Goal: Download file/media: Obtain a digital file from the website

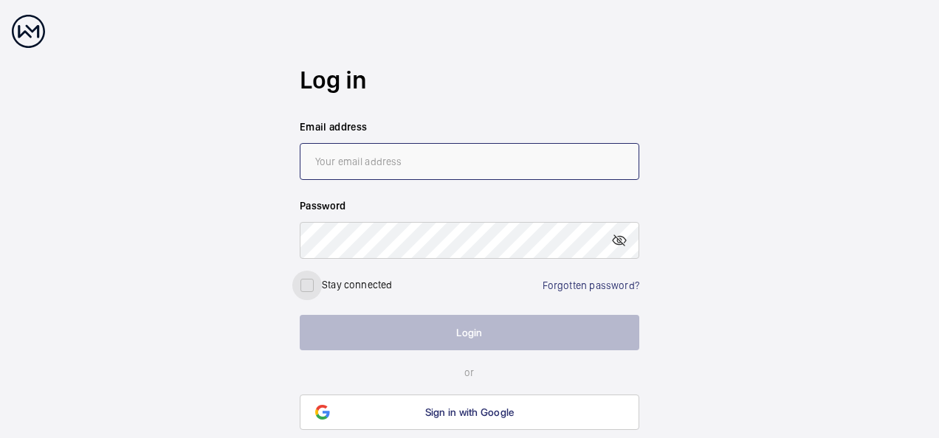
type input "[PERSON_NAME][EMAIL_ADDRESS][PERSON_NAME][DOMAIN_NAME]"
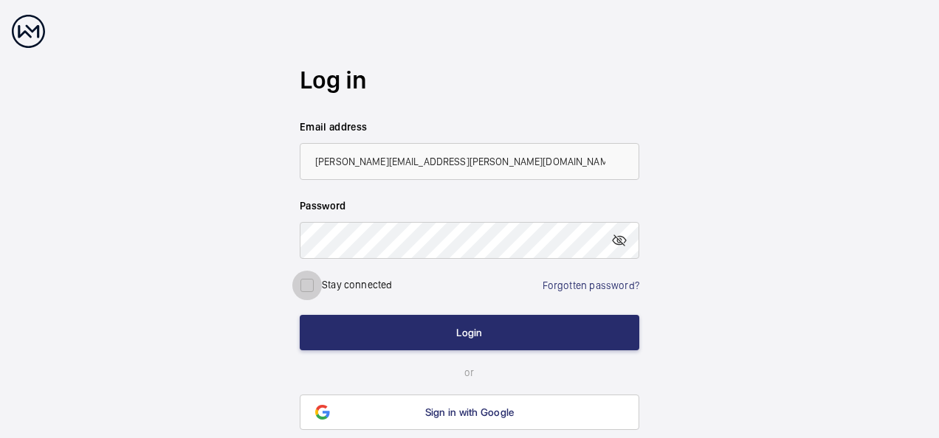
click at [322, 284] on div at bounding box center [306, 285] width 35 height 35
checkbox input "true"
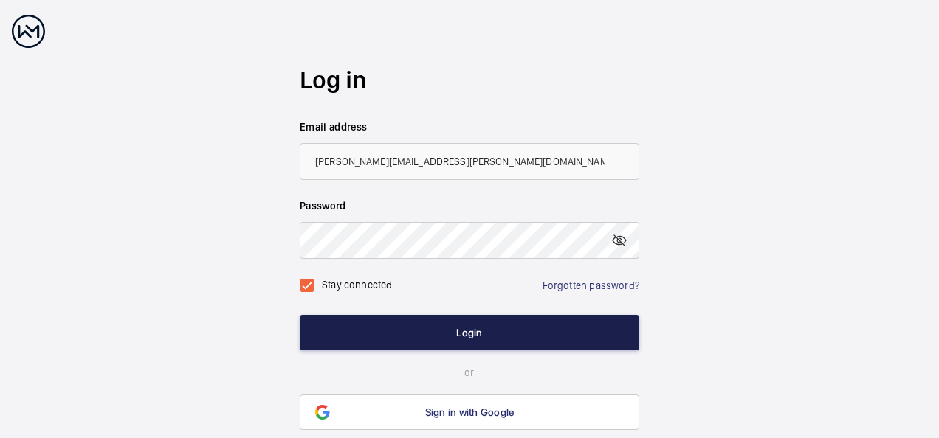
click at [376, 338] on button "Login" at bounding box center [470, 332] width 340 height 35
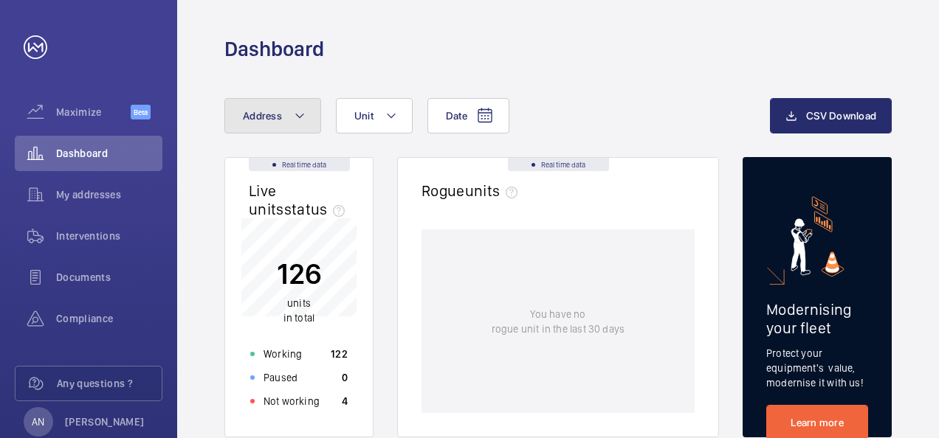
click at [297, 118] on mat-icon at bounding box center [300, 116] width 12 height 18
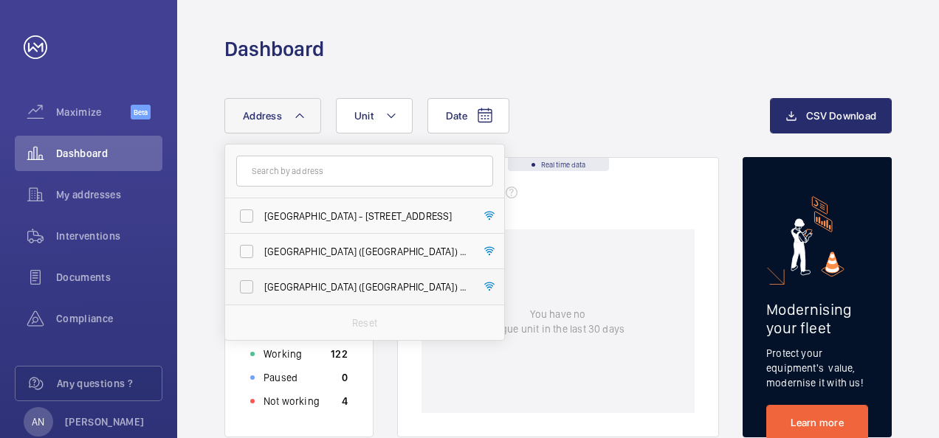
click at [317, 285] on span "[GEOGRAPHIC_DATA] ([GEOGRAPHIC_DATA]) - [STREET_ADDRESS]" at bounding box center [365, 287] width 203 height 15
click at [261, 285] on input "[GEOGRAPHIC_DATA] ([GEOGRAPHIC_DATA]) - [STREET_ADDRESS]" at bounding box center [247, 287] width 30 height 30
checkbox input "true"
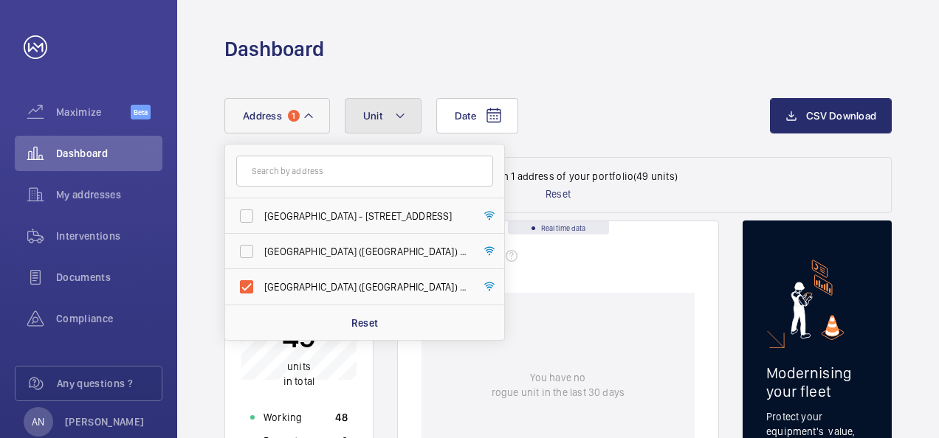
click at [395, 111] on mat-icon at bounding box center [400, 116] width 12 height 18
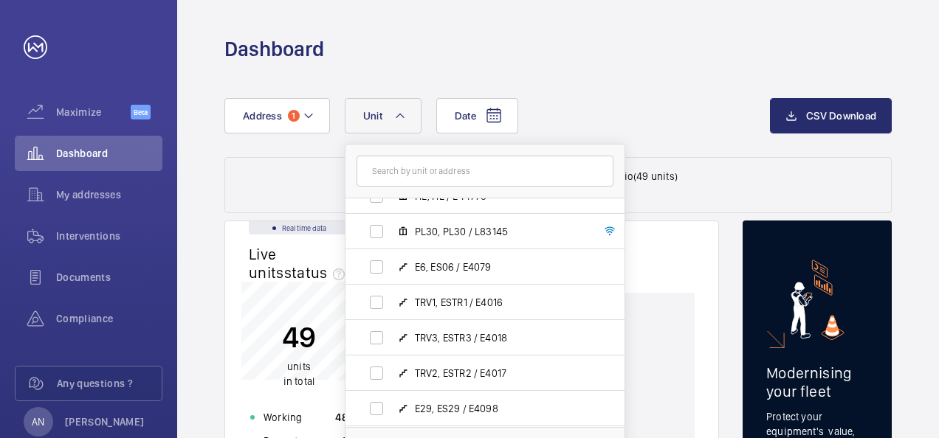
scroll to position [1491, 0]
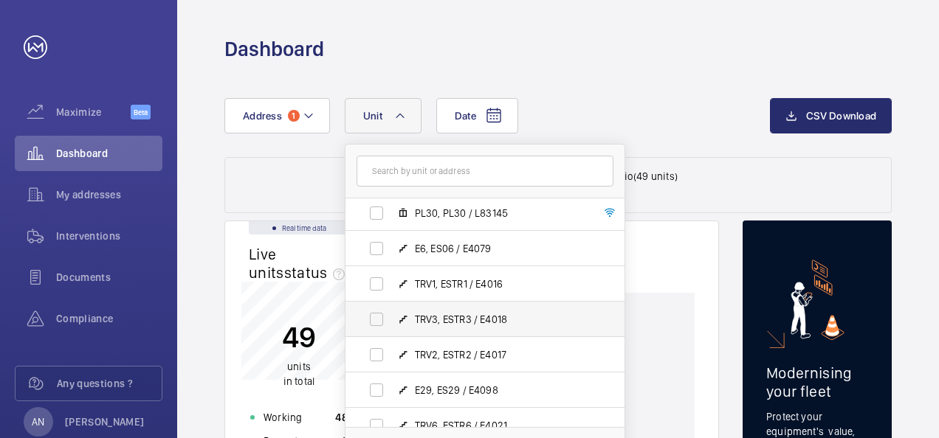
click at [415, 317] on span "TRV3, ESTR3 / E4018" at bounding box center [500, 319] width 171 height 15
click at [391, 317] on input "TRV3, ESTR3 / E4018" at bounding box center [377, 320] width 30 height 30
checkbox input "true"
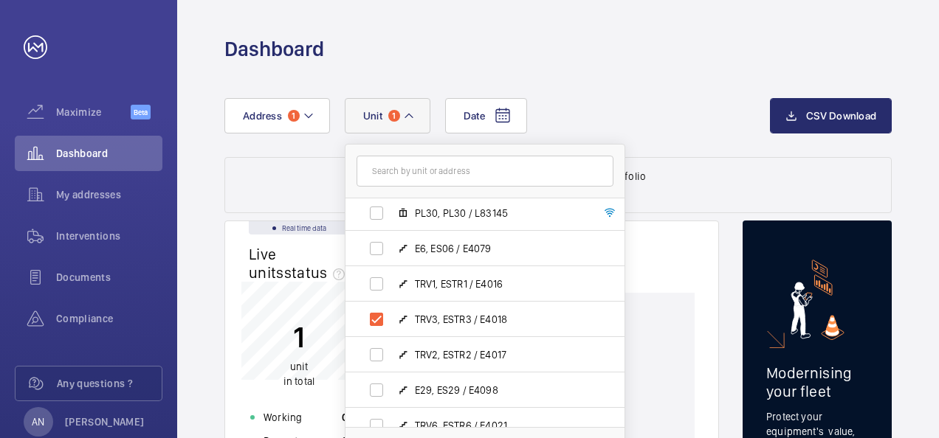
click at [679, 177] on wm-front-dashboard-filters-results "Data filtered on 1 unit of your portfolio Reset" at bounding box center [557, 185] width 667 height 56
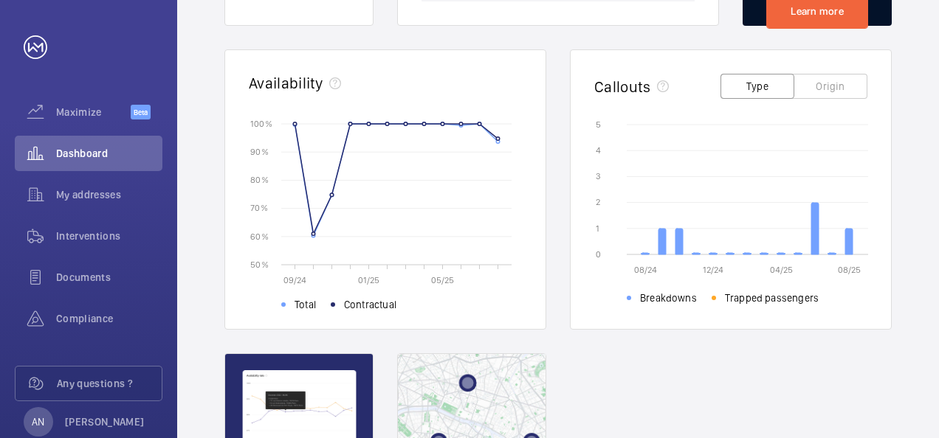
scroll to position [472, 0]
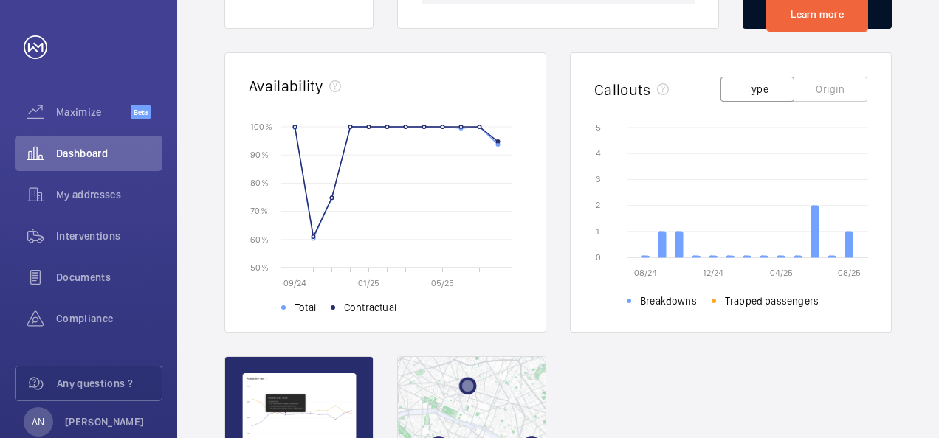
click at [495, 140] on rect at bounding box center [408, 197] width 230 height 141
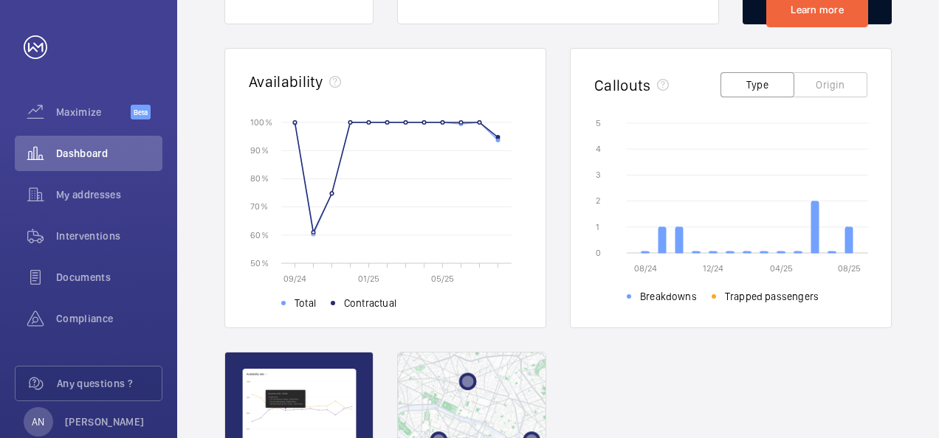
scroll to position [466, 0]
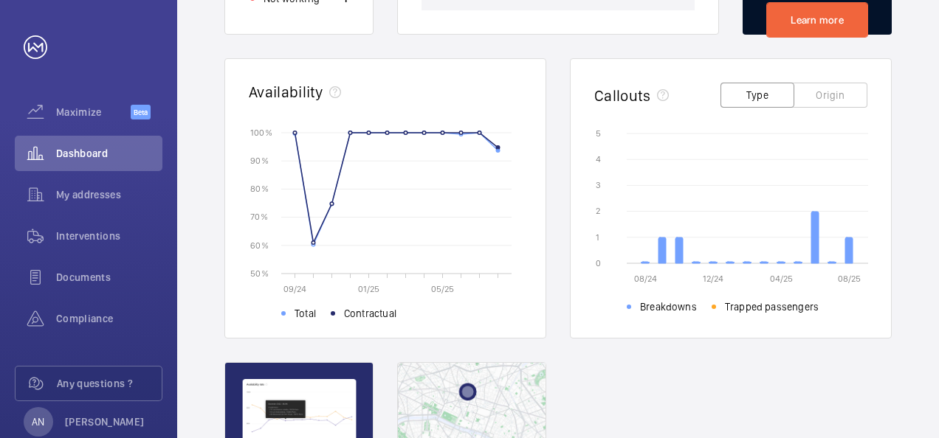
click at [822, 100] on button "Origin" at bounding box center [830, 95] width 74 height 25
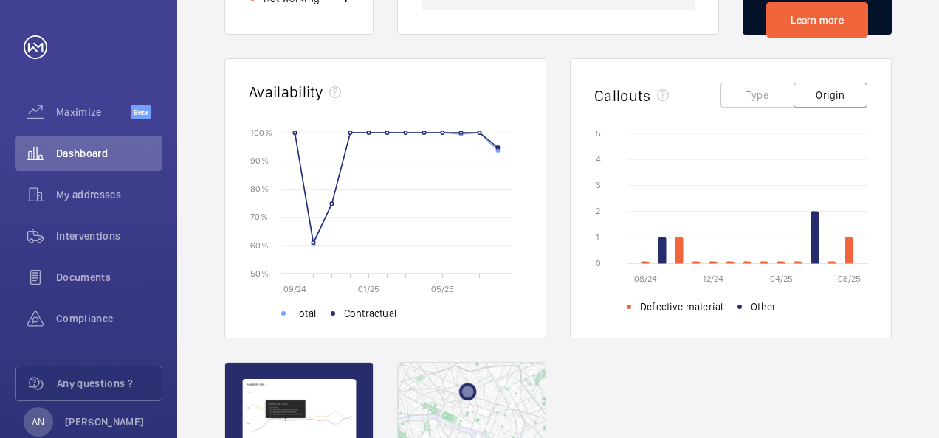
click at [770, 97] on button "Type" at bounding box center [757, 95] width 74 height 25
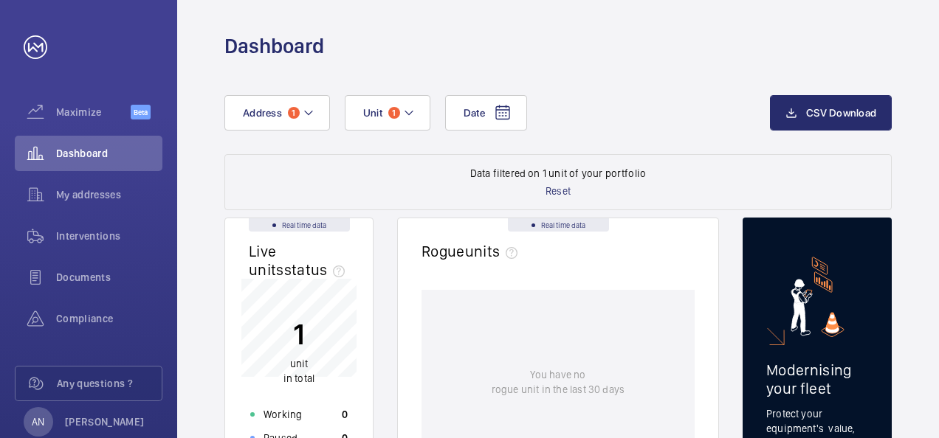
scroll to position [1, 0]
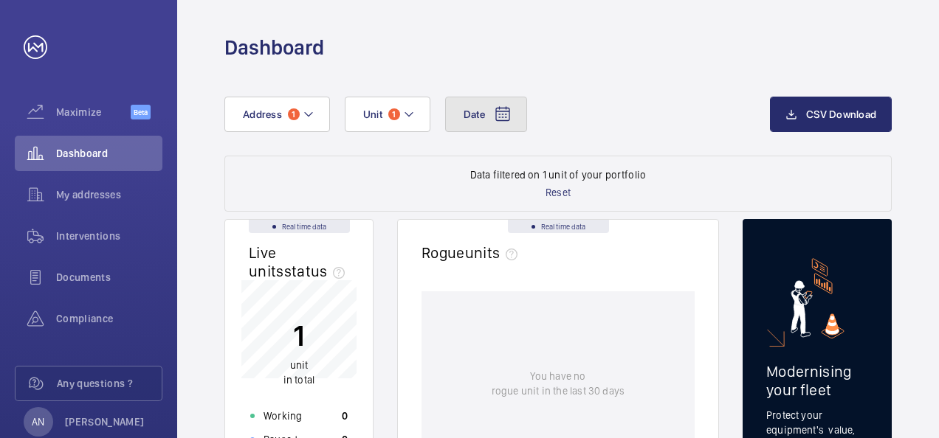
click at [480, 122] on button "Date" at bounding box center [486, 114] width 82 height 35
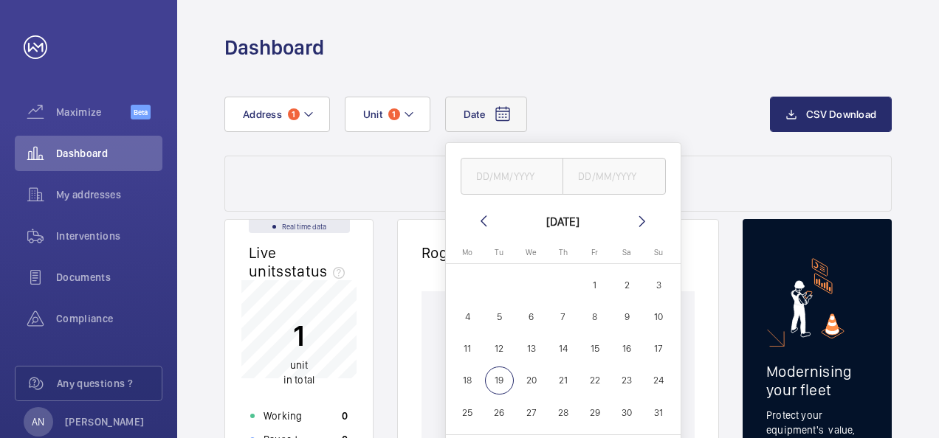
click at [475, 372] on span "18" at bounding box center [467, 381] width 29 height 29
type input "[DATE]"
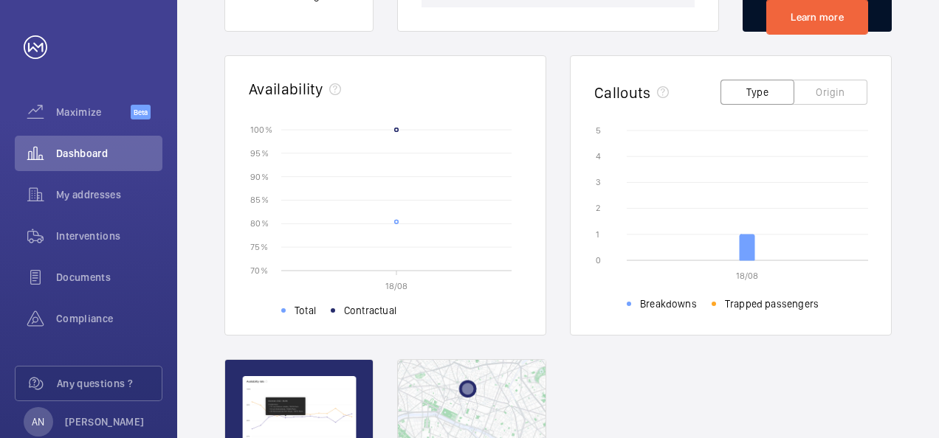
scroll to position [469, 0]
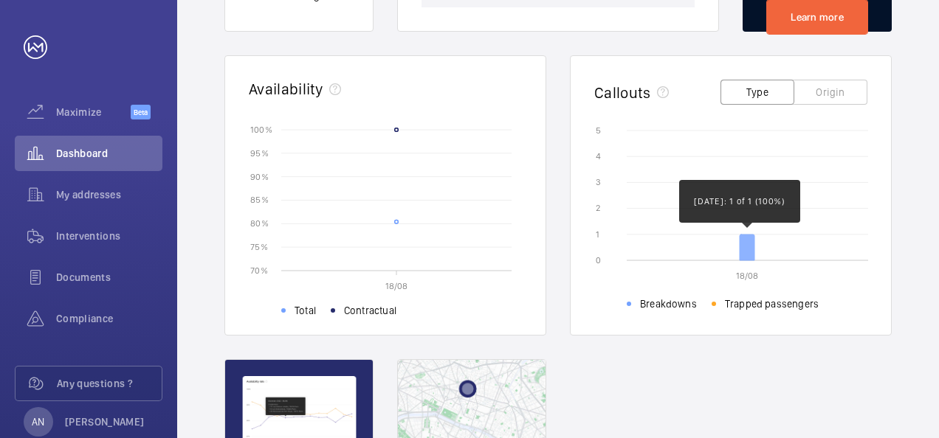
click at [745, 243] on icon at bounding box center [747, 248] width 15 height 26
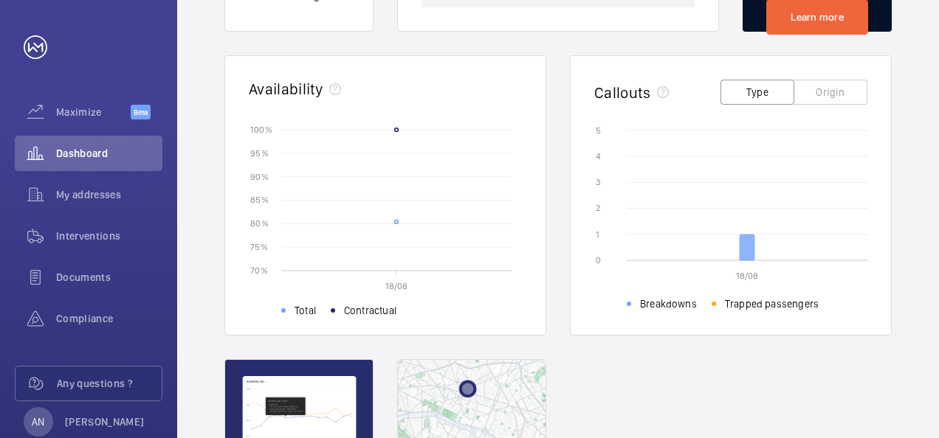
click at [745, 243] on icon at bounding box center [747, 248] width 15 height 26
click at [748, 247] on icon at bounding box center [747, 248] width 15 height 26
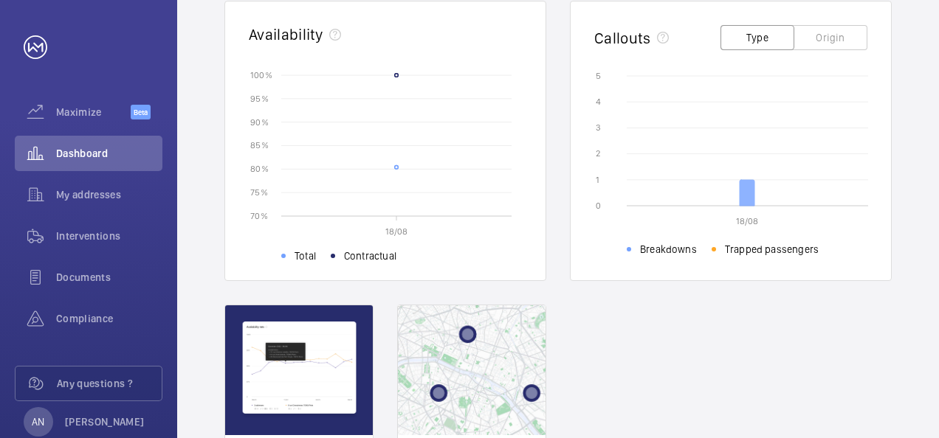
scroll to position [521, 0]
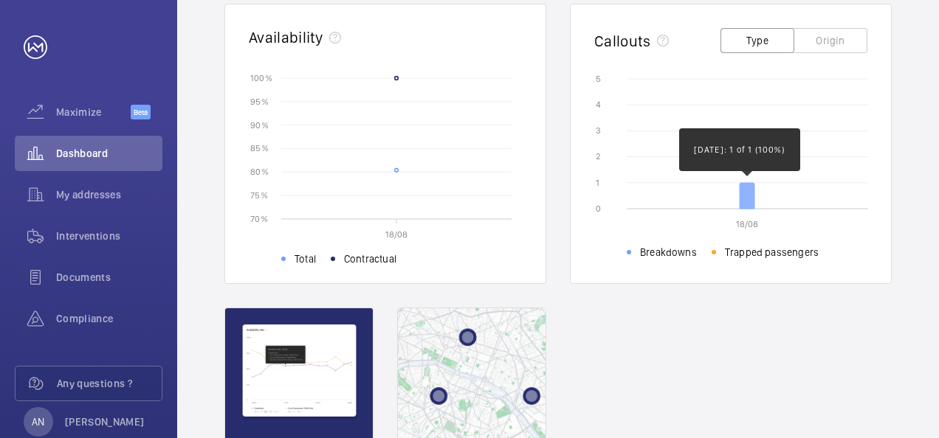
click at [747, 197] on icon at bounding box center [747, 196] width 15 height 26
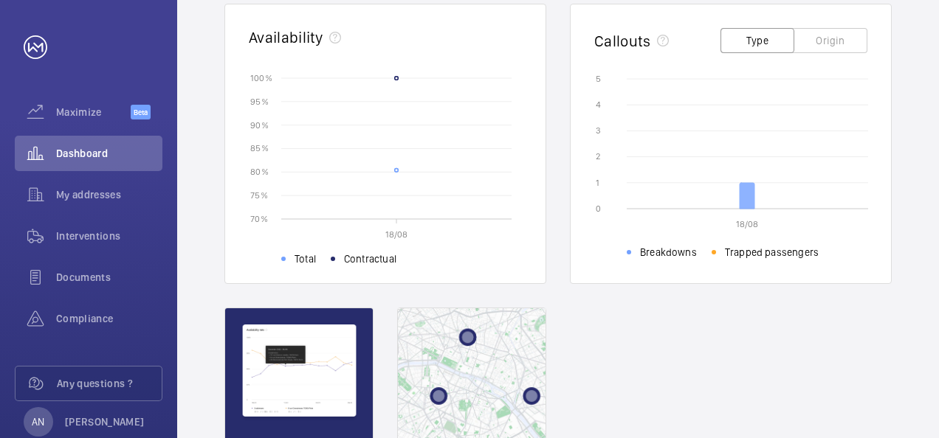
click at [747, 197] on icon at bounding box center [747, 196] width 15 height 26
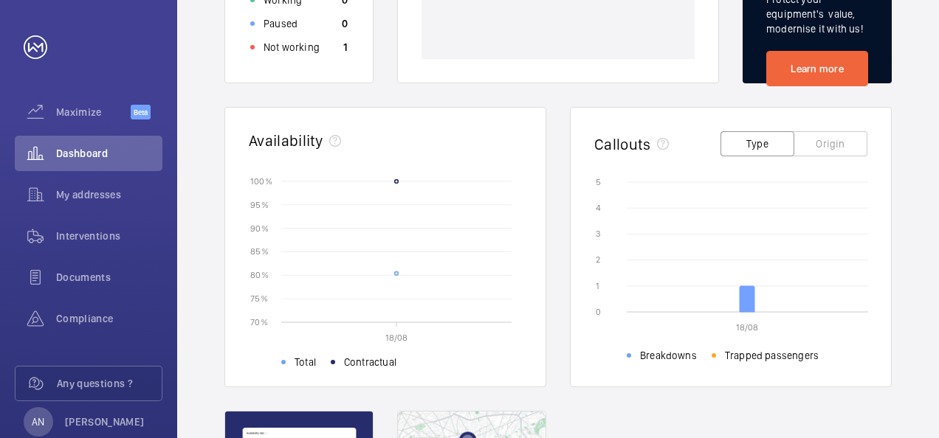
scroll to position [412, 0]
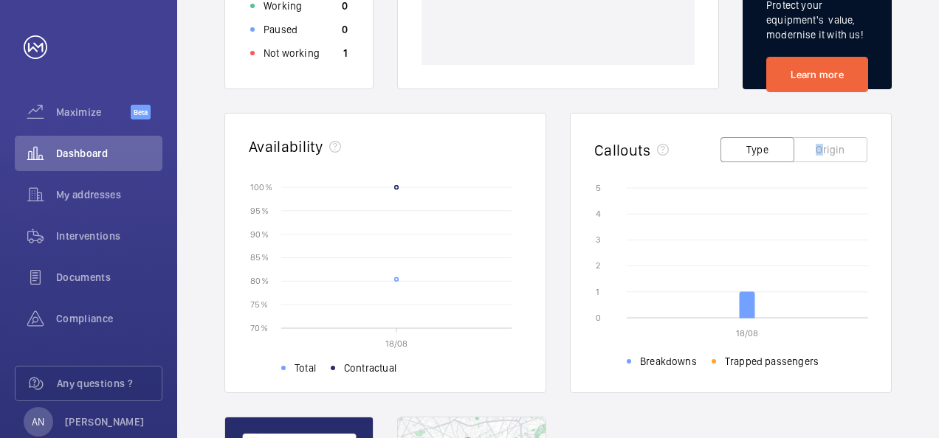
drag, startPoint x: 820, startPoint y: 133, endPoint x: 818, endPoint y: 146, distance: 13.5
click at [818, 146] on div "Callouts Type Origin" at bounding box center [730, 149] width 273 height 31
click at [818, 146] on button "Origin" at bounding box center [830, 149] width 74 height 25
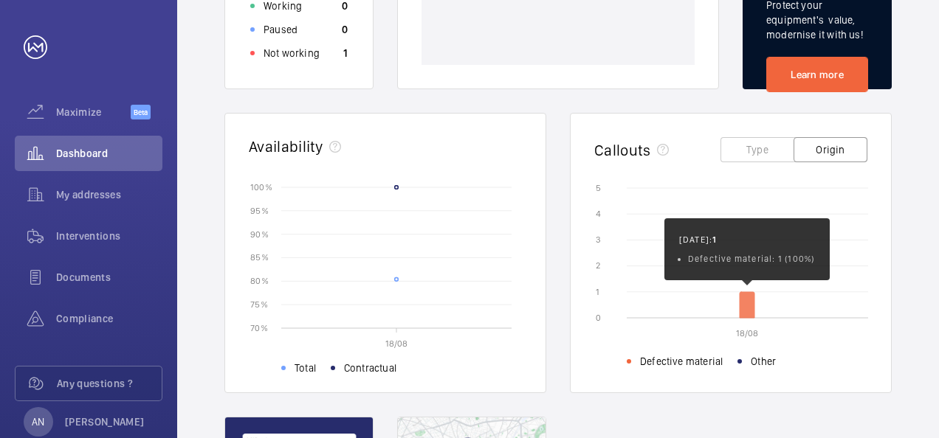
click at [744, 306] on icon at bounding box center [747, 305] width 15 height 26
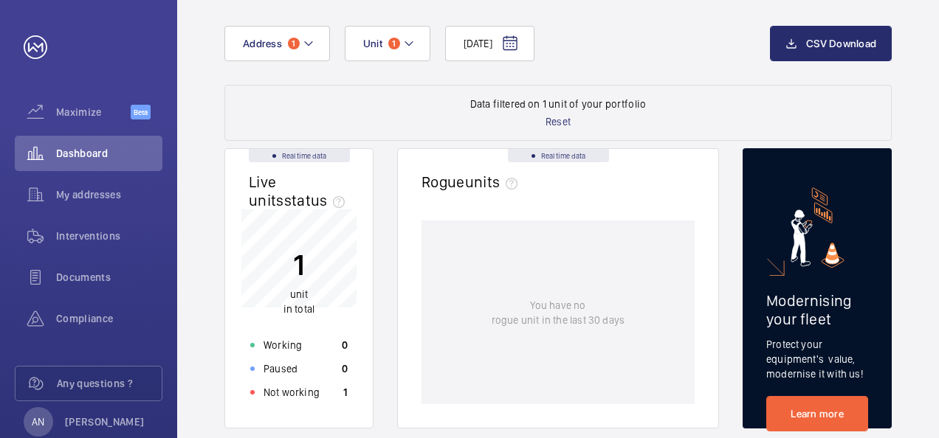
scroll to position [71, 0]
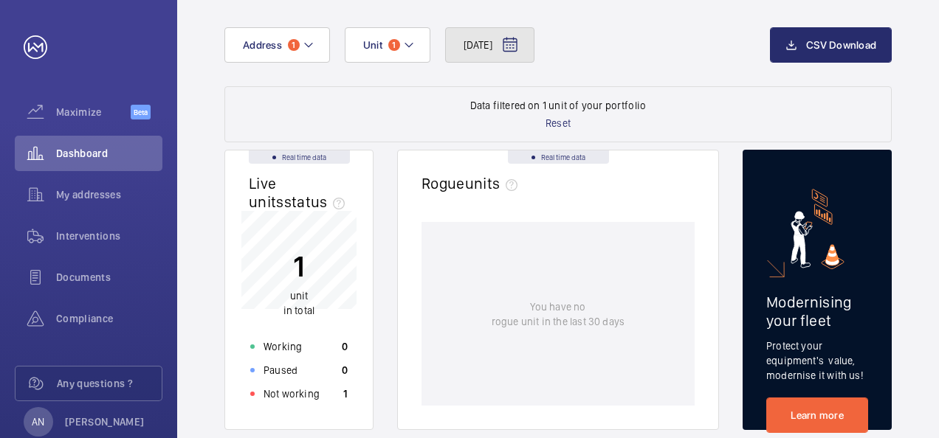
click at [519, 36] on mat-icon at bounding box center [510, 45] width 18 height 18
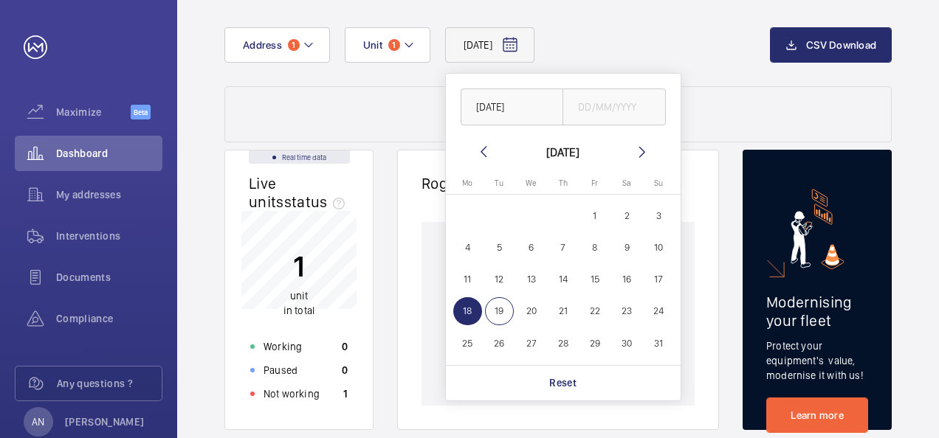
click at [341, 120] on wm-front-dashboard-filters-results "Data filtered on 1 unit of your portfolio Reset" at bounding box center [557, 114] width 667 height 56
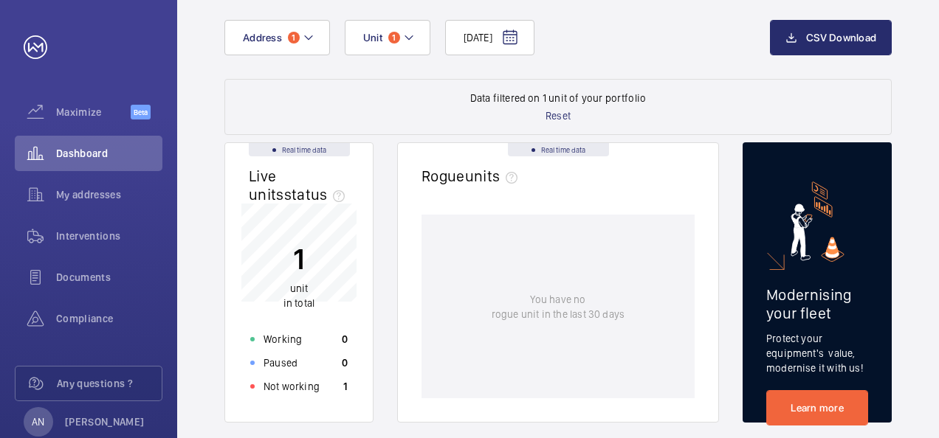
scroll to position [0, 0]
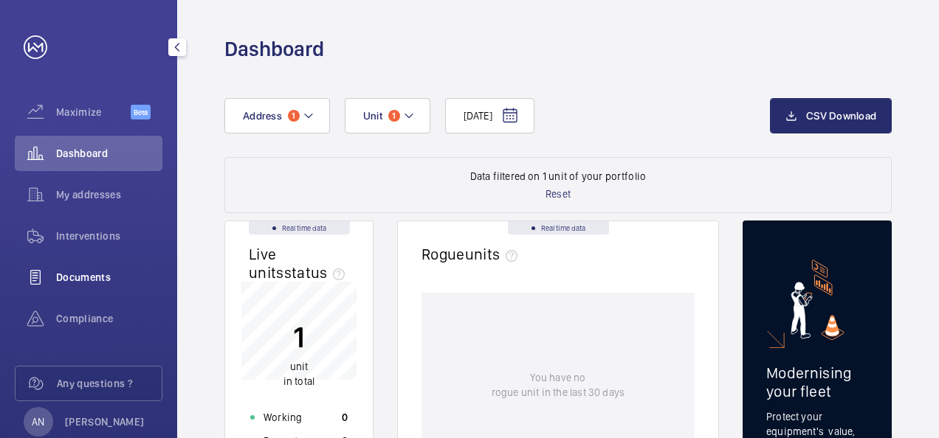
click at [121, 280] on span "Documents" at bounding box center [109, 277] width 106 height 15
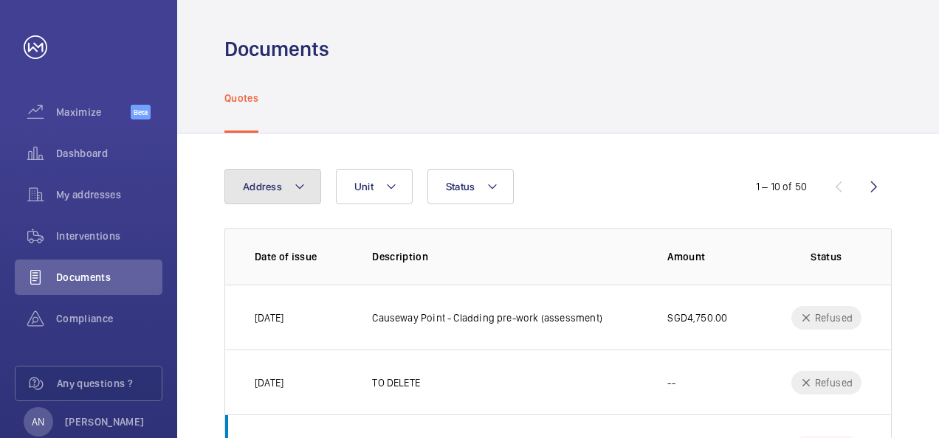
click at [300, 188] on mat-icon at bounding box center [300, 187] width 12 height 18
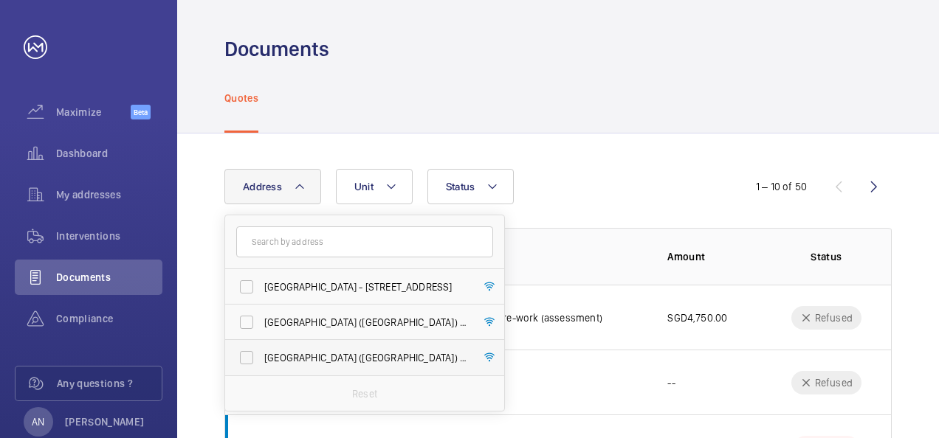
click at [334, 366] on label "[GEOGRAPHIC_DATA] ([GEOGRAPHIC_DATA]) - [STREET_ADDRESS]" at bounding box center [353, 357] width 257 height 35
click at [261, 366] on input "[GEOGRAPHIC_DATA] ([GEOGRAPHIC_DATA]) - [STREET_ADDRESS]" at bounding box center [247, 358] width 30 height 30
checkbox input "true"
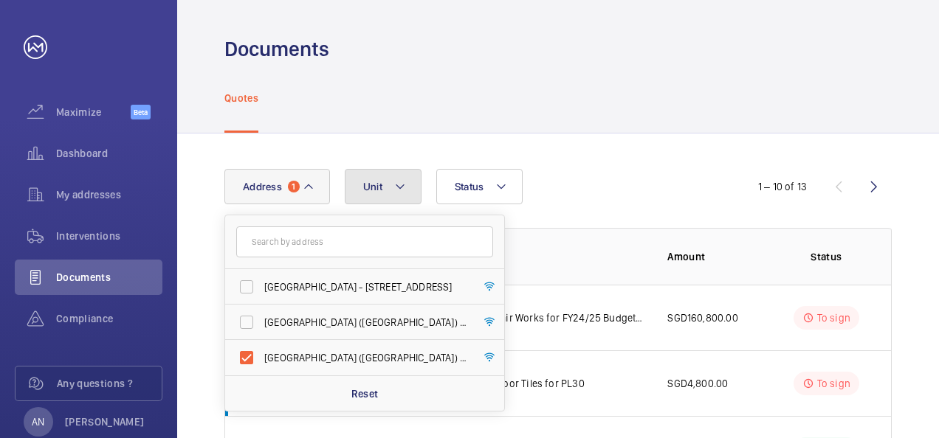
click at [388, 192] on button "Unit" at bounding box center [383, 186] width 77 height 35
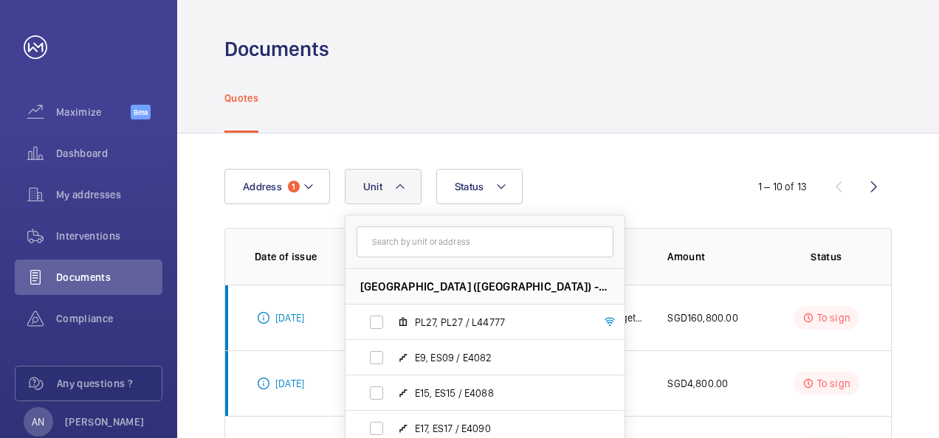
click at [413, 238] on input "text" at bounding box center [485, 242] width 257 height 31
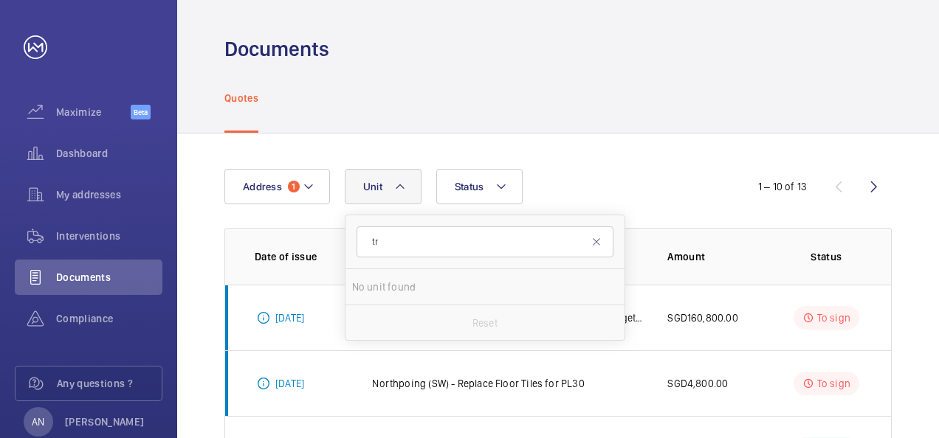
type input "t"
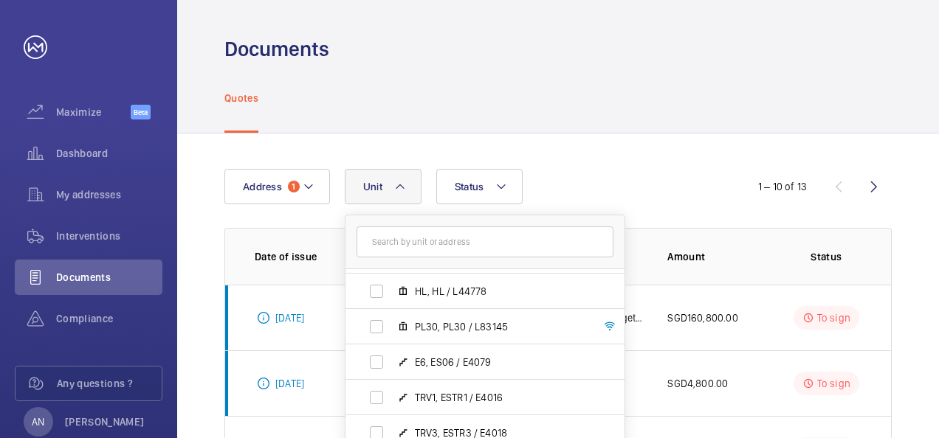
scroll to position [1543, 0]
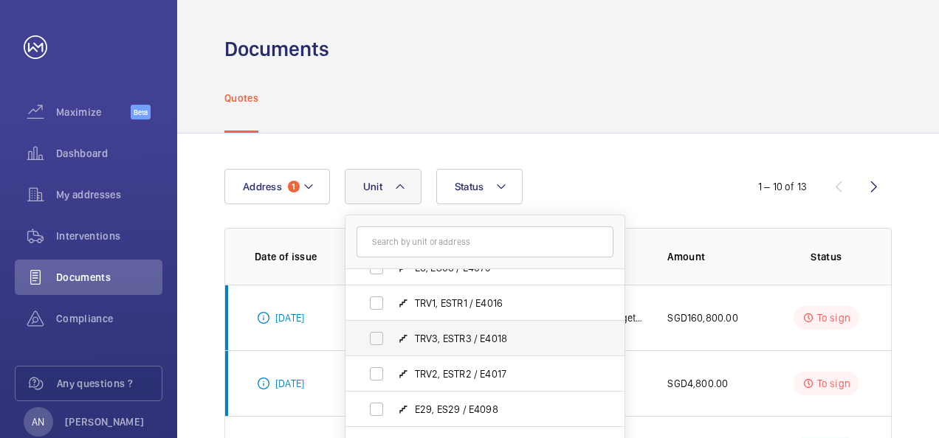
click at [417, 341] on span "TRV3, ESTR3 / E4018" at bounding box center [500, 338] width 171 height 15
click at [391, 341] on input "TRV3, ESTR3 / E4018" at bounding box center [377, 339] width 30 height 30
checkbox input "true"
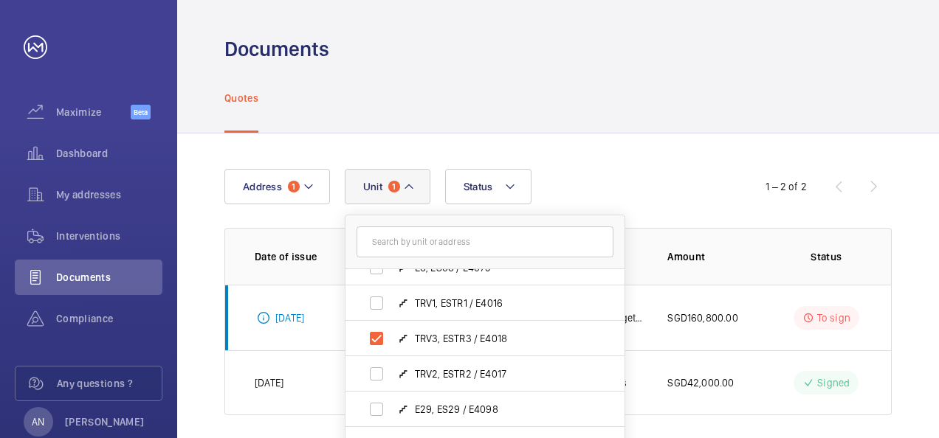
click at [610, 143] on div "Address [STREET_ADDRESS], PL27 / L44777 E9, ES09 / E4082 E15, ES15 / E4088 E17,…" at bounding box center [558, 292] width 762 height 317
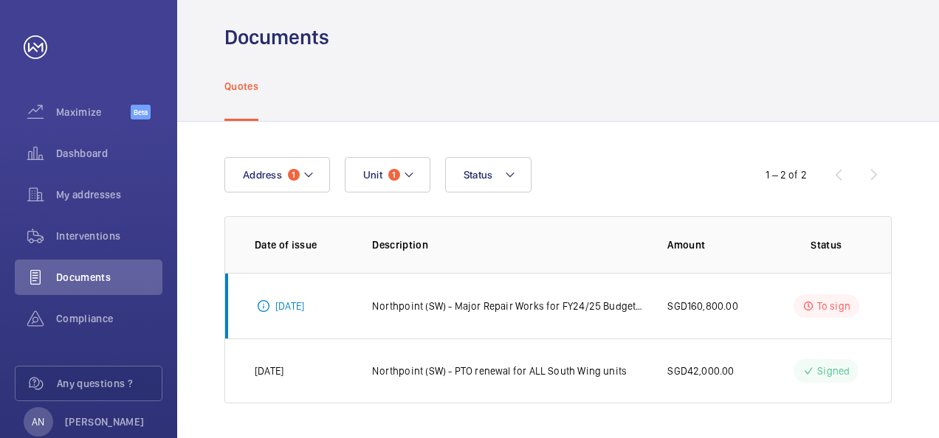
scroll to position [12, 0]
click at [669, 157] on div "Address 1 Unit 1 Status" at bounding box center [469, 174] width 490 height 35
click at [514, 164] on button "Status" at bounding box center [488, 174] width 87 height 35
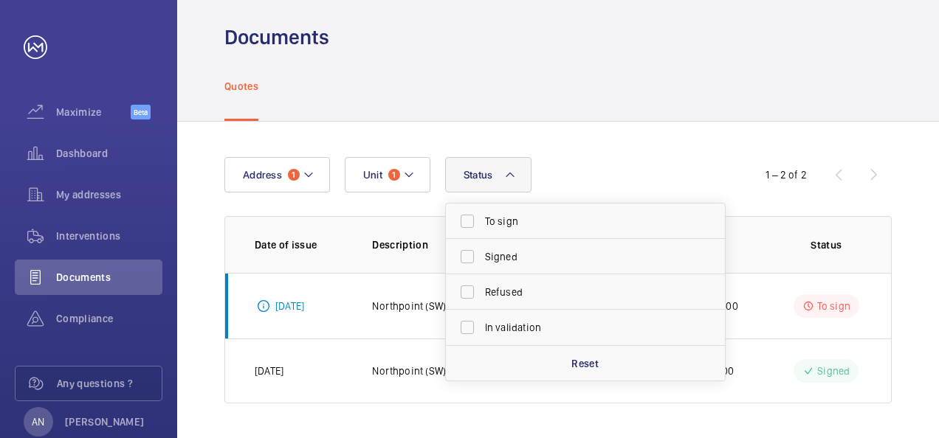
click at [561, 156] on div "Address 1 Unit 1 Status To sign Signed Refused In validation Reset 1 – 2 of 2 D…" at bounding box center [558, 280] width 762 height 317
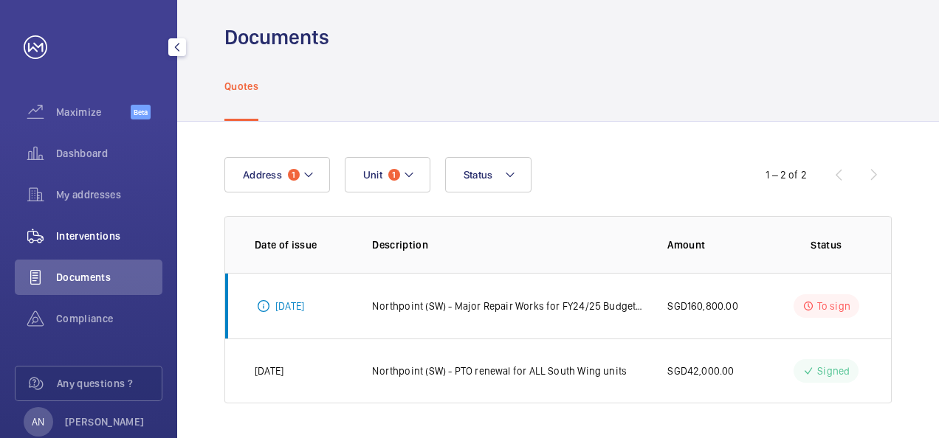
click at [90, 235] on span "Interventions" at bounding box center [109, 236] width 106 height 15
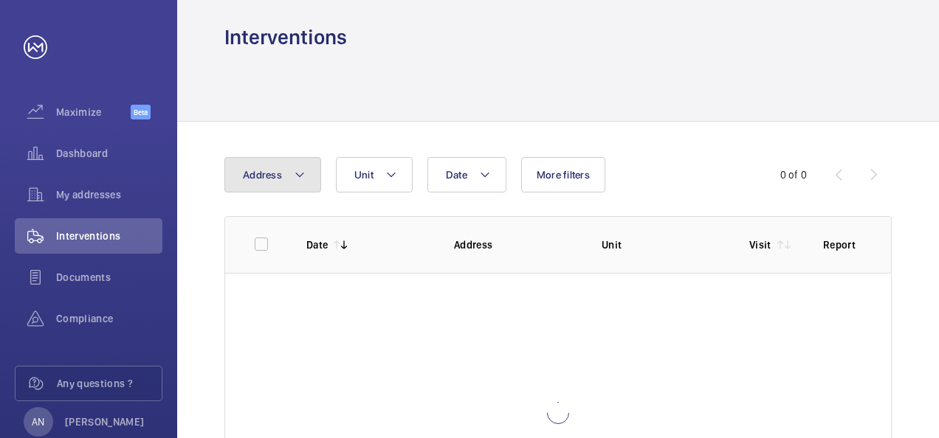
click at [288, 172] on button "Address" at bounding box center [272, 174] width 97 height 35
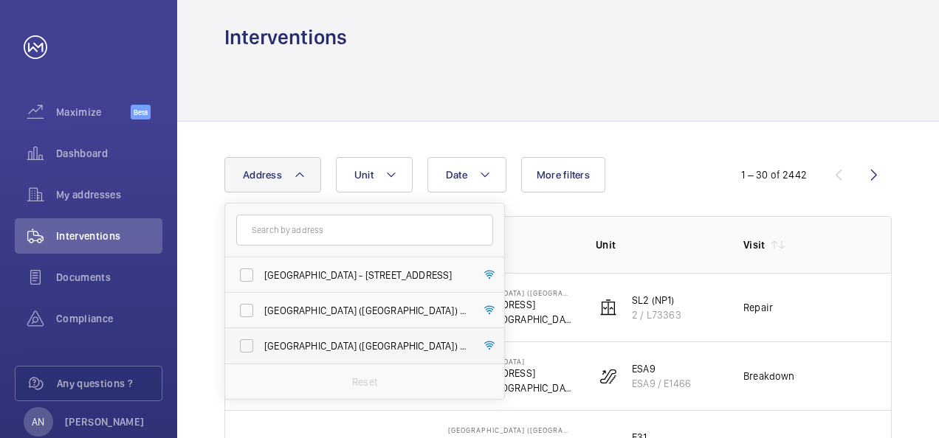
click at [307, 331] on label "[GEOGRAPHIC_DATA] ([GEOGRAPHIC_DATA]) - [STREET_ADDRESS]" at bounding box center [353, 345] width 257 height 35
click at [261, 331] on input "[GEOGRAPHIC_DATA] ([GEOGRAPHIC_DATA]) - [STREET_ADDRESS]" at bounding box center [247, 346] width 30 height 30
checkbox input "true"
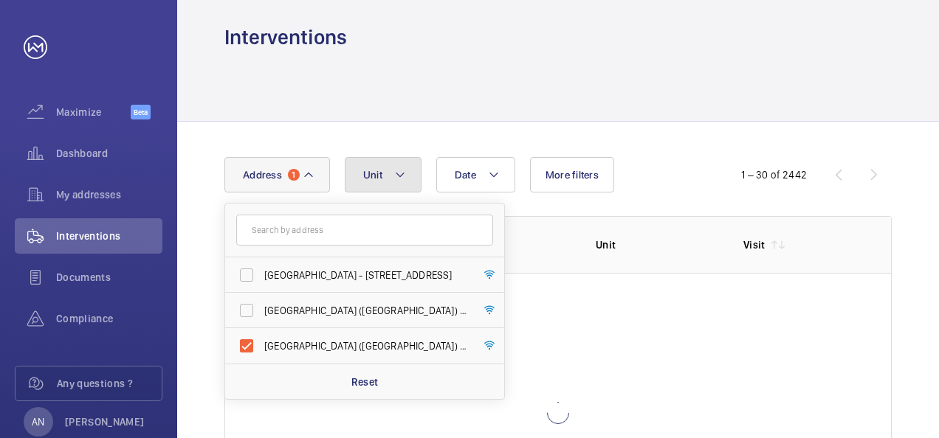
click at [396, 171] on mat-icon at bounding box center [400, 175] width 12 height 18
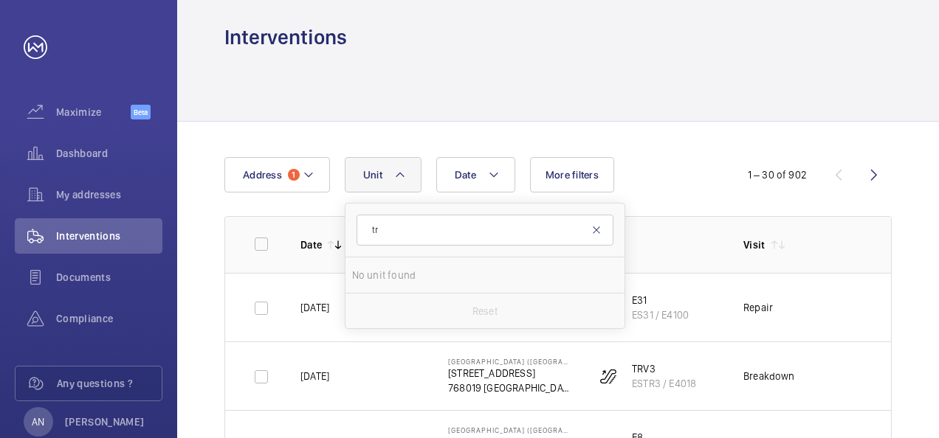
type input "tr"
click at [594, 230] on mat-icon at bounding box center [596, 230] width 12 height 12
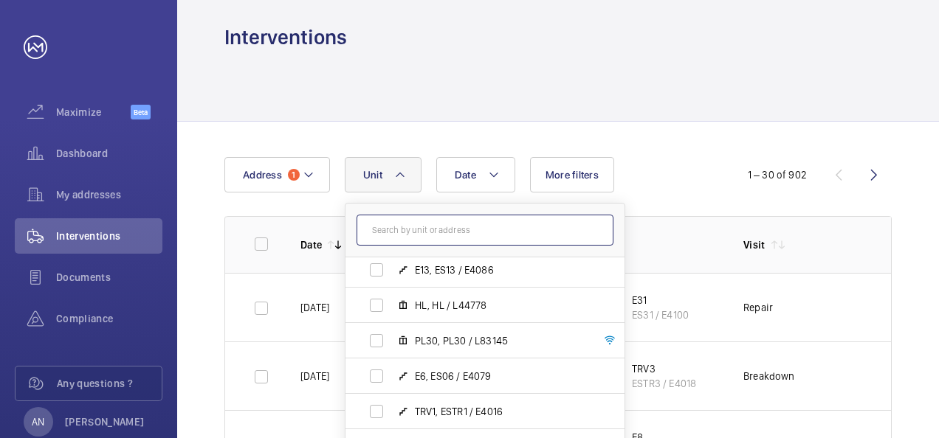
scroll to position [1543, 0]
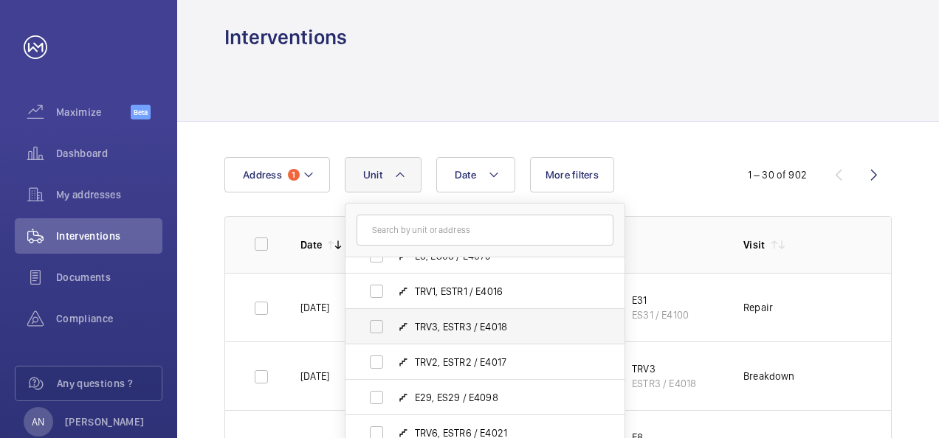
click at [388, 335] on label "TRV3, ESTR3 / E4018" at bounding box center [472, 326] width 255 height 35
click at [388, 335] on input "TRV3, ESTR3 / E4018" at bounding box center [377, 327] width 30 height 30
checkbox input "true"
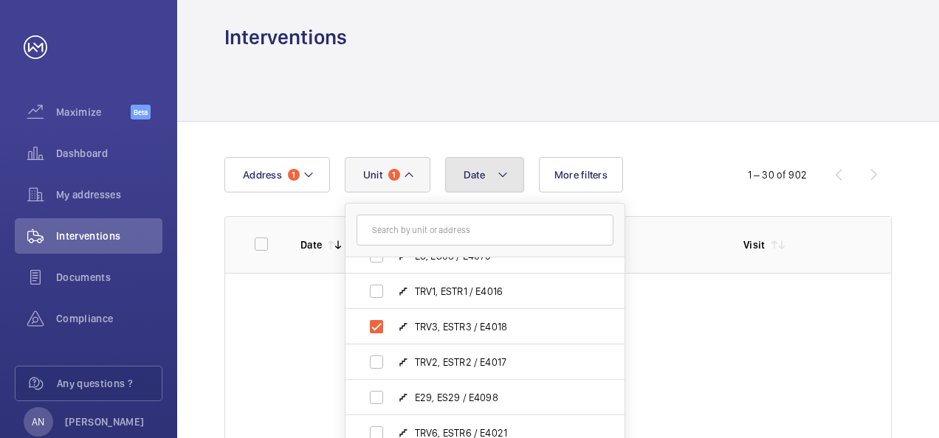
click at [492, 172] on button "Date" at bounding box center [484, 174] width 79 height 35
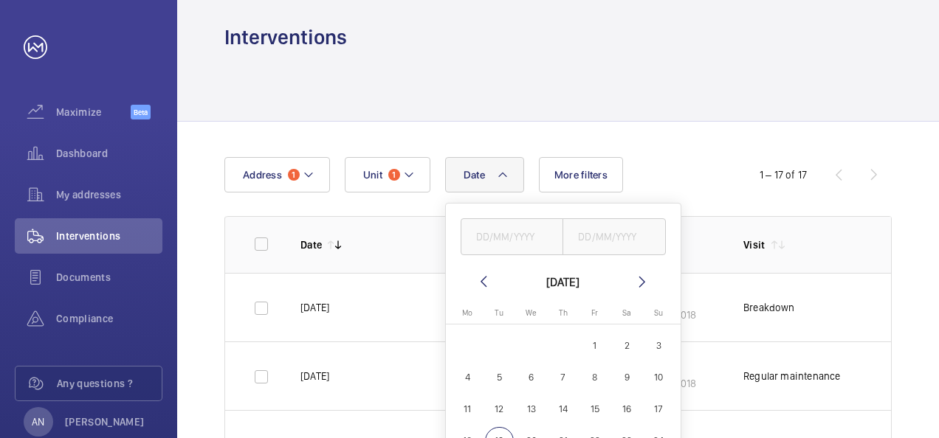
click at [635, 62] on div at bounding box center [557, 86] width 667 height 70
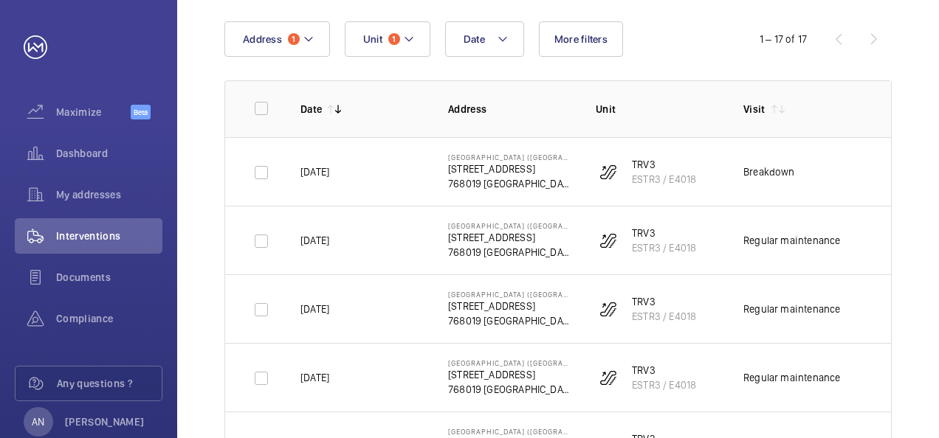
scroll to position [154, 0]
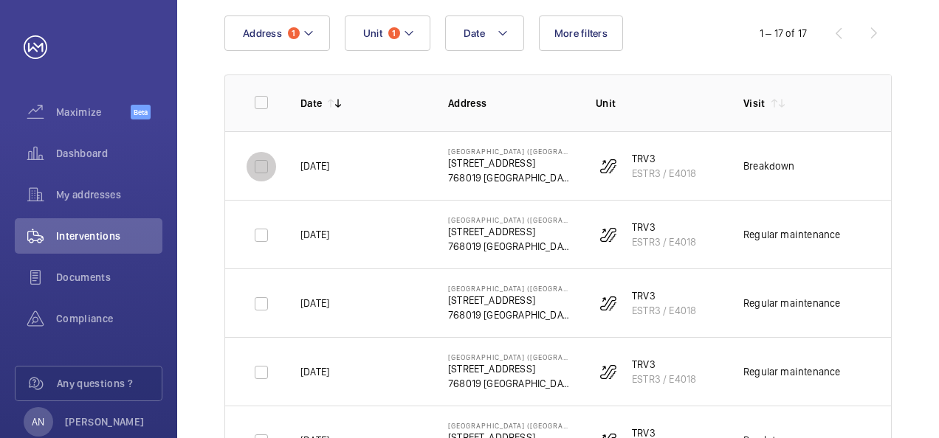
click at [264, 159] on input "checkbox" at bounding box center [262, 167] width 30 height 30
checkbox input "true"
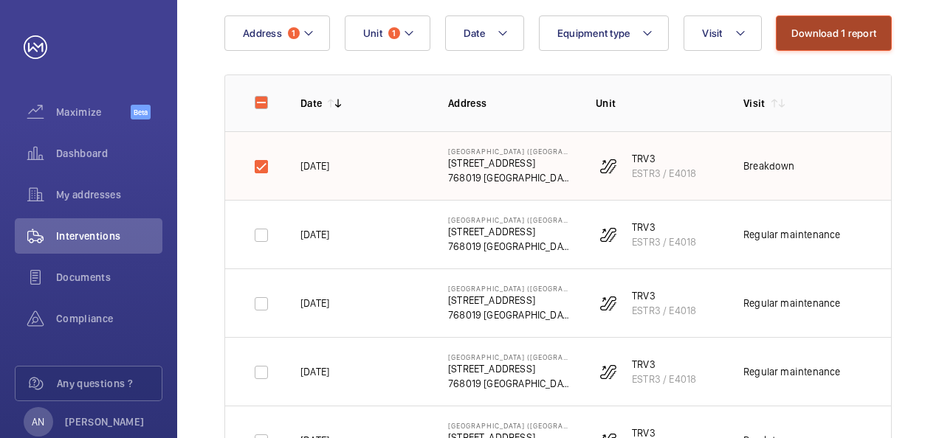
click at [844, 32] on button "Download 1 report" at bounding box center [834, 33] width 116 height 35
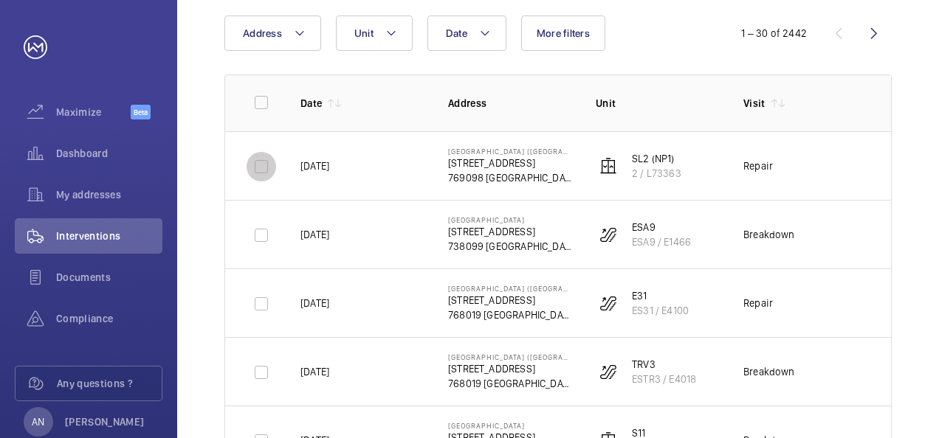
click at [269, 167] on input "checkbox" at bounding box center [262, 167] width 30 height 30
checkbox input "true"
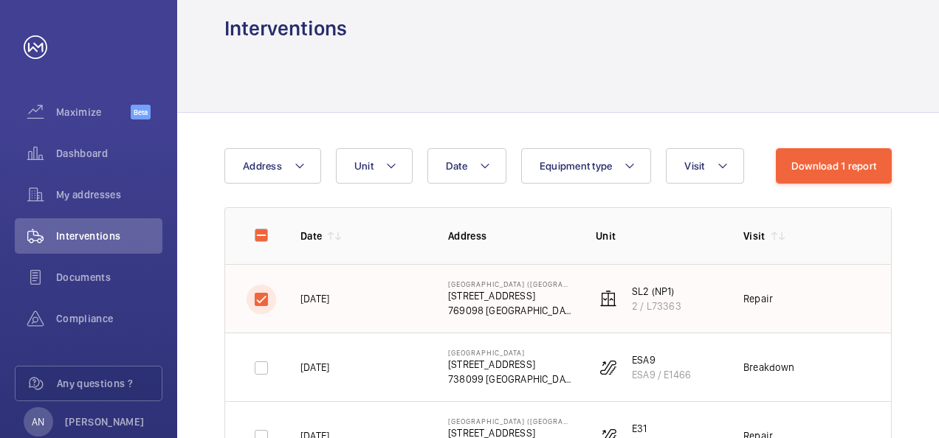
scroll to position [19, 0]
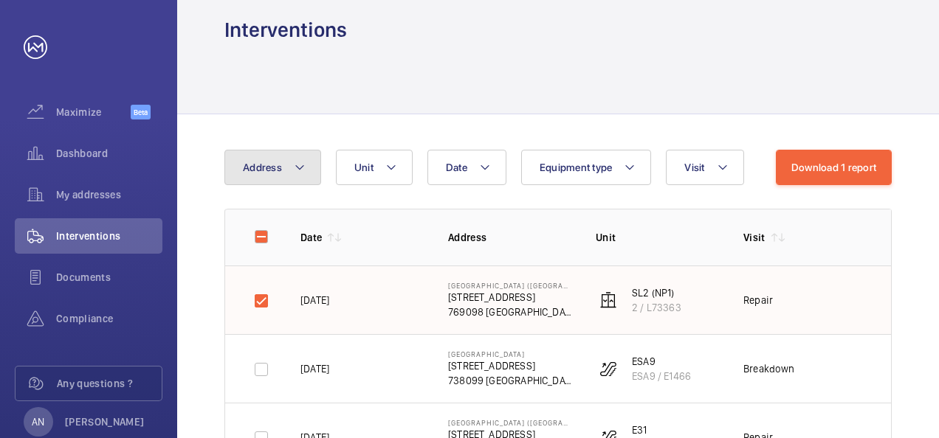
click at [300, 179] on button "Address" at bounding box center [272, 167] width 97 height 35
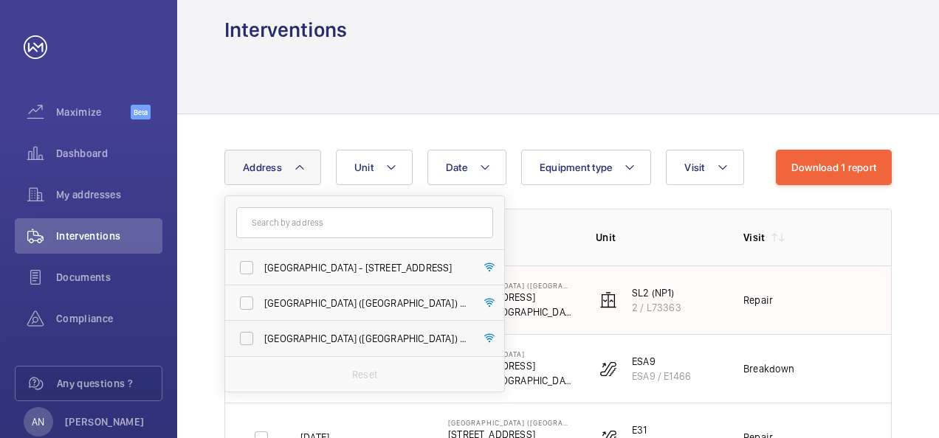
click at [315, 331] on span "[GEOGRAPHIC_DATA] ([GEOGRAPHIC_DATA]) - [STREET_ADDRESS]" at bounding box center [365, 338] width 203 height 15
click at [261, 330] on input "[GEOGRAPHIC_DATA] ([GEOGRAPHIC_DATA]) - [STREET_ADDRESS]" at bounding box center [247, 339] width 30 height 30
checkbox input "true"
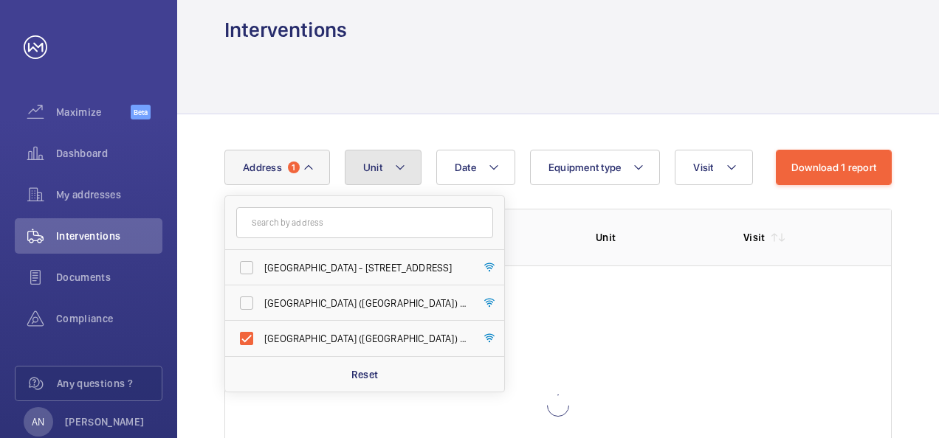
click at [394, 167] on mat-icon at bounding box center [400, 168] width 12 height 18
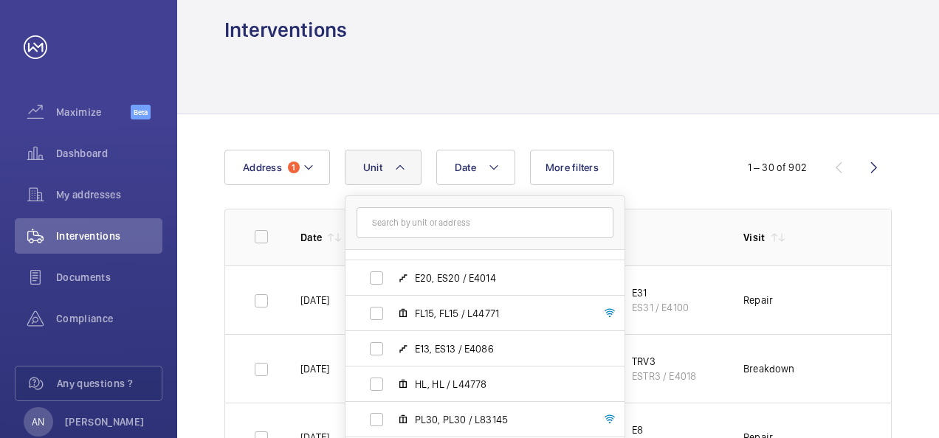
scroll to position [1543, 0]
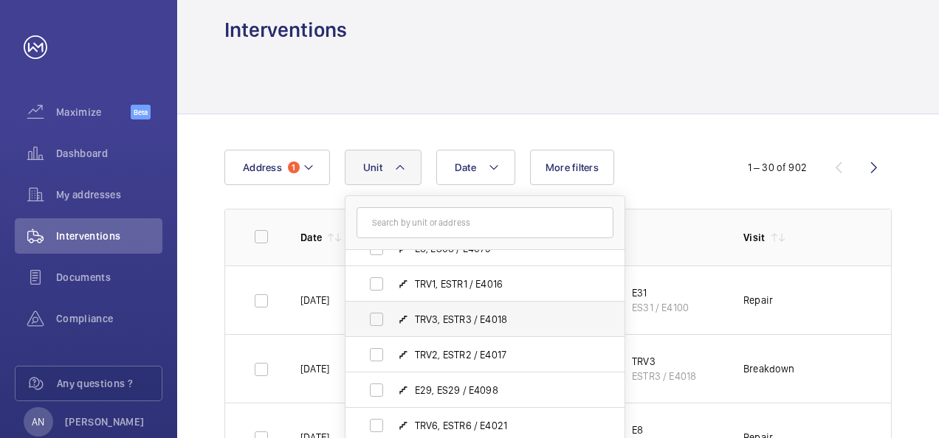
click at [431, 316] on span "TRV3, ESTR3 / E4018" at bounding box center [500, 319] width 171 height 15
click at [391, 316] on input "TRV3, ESTR3 / E4018" at bounding box center [377, 320] width 30 height 30
checkbox input "true"
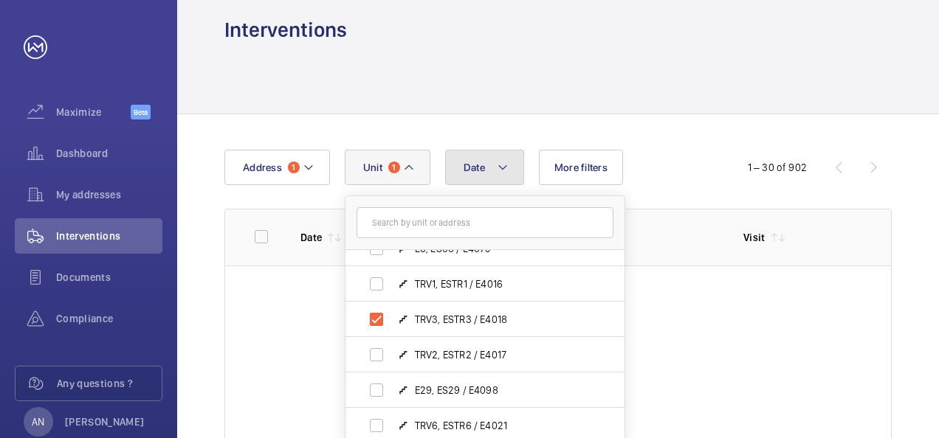
click at [506, 163] on mat-icon at bounding box center [503, 168] width 12 height 18
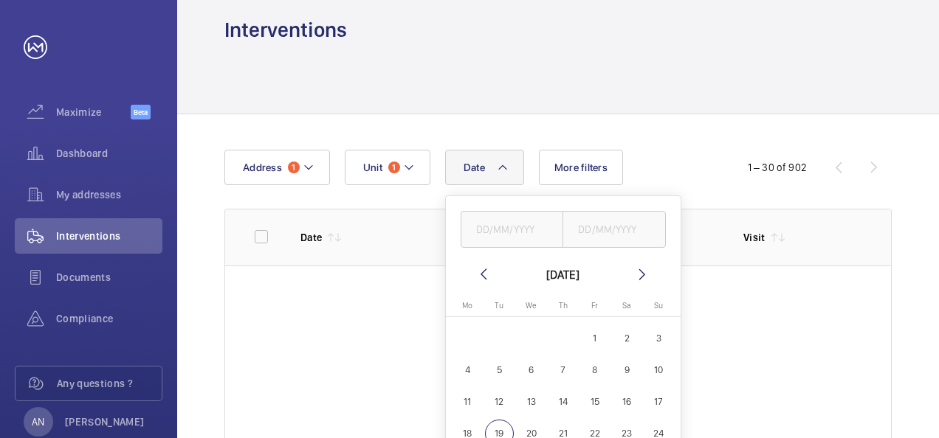
click at [634, 70] on div at bounding box center [557, 79] width 667 height 70
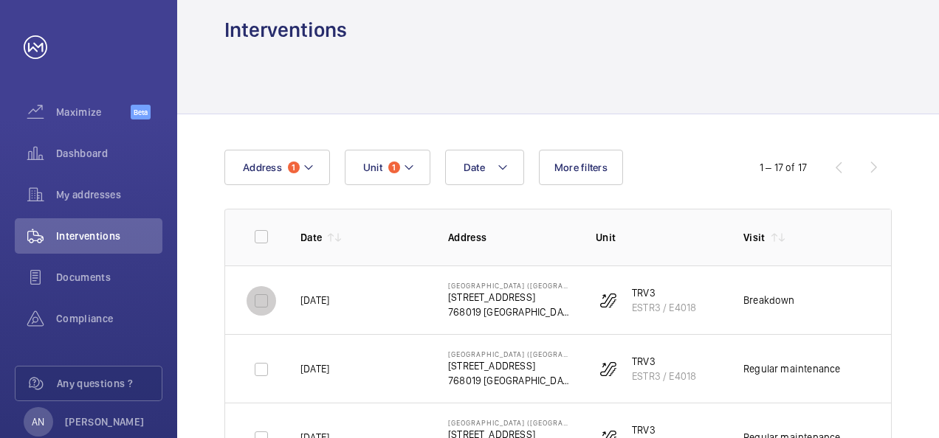
click at [261, 300] on input "checkbox" at bounding box center [262, 301] width 30 height 30
checkbox input "true"
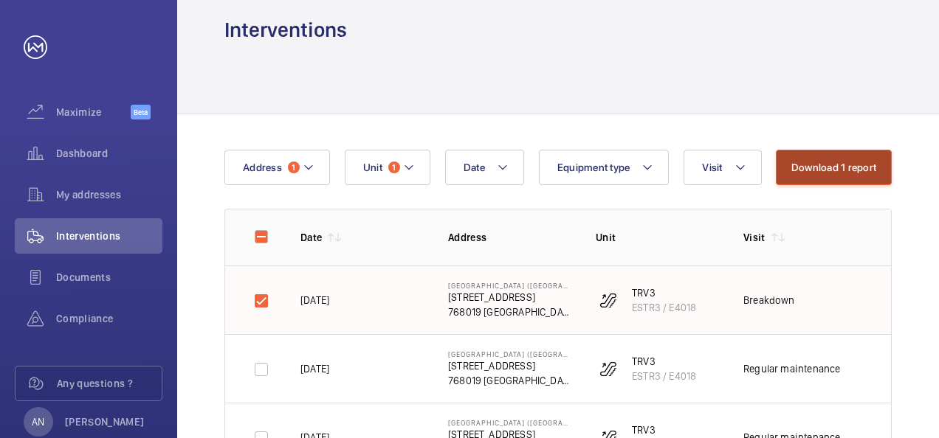
click at [844, 166] on button "Download 1 report" at bounding box center [834, 167] width 116 height 35
